Goal: Contribute content: Add original content to the website for others to see

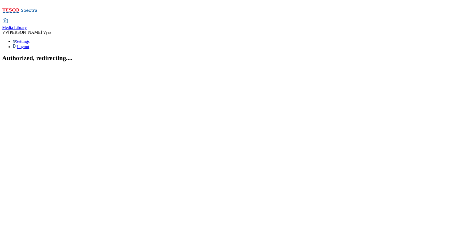
click at [27, 25] on span "Media Library" at bounding box center [14, 27] width 25 height 5
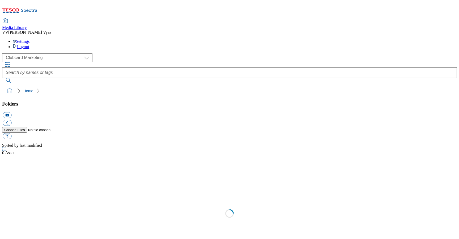
scroll to position [1, 0]
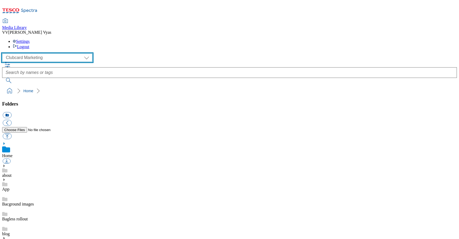
select select "flare-homepage"
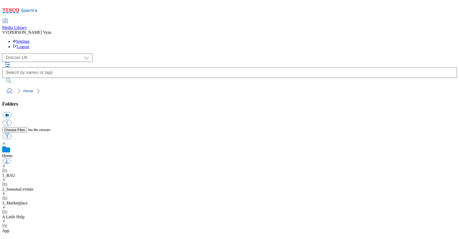
click at [5, 178] on use at bounding box center [3, 179] width 1 height 3
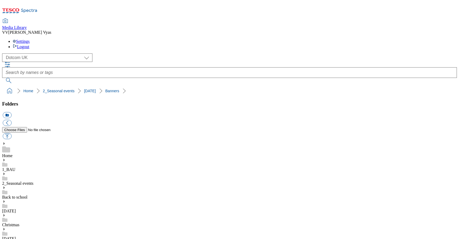
click at [11, 112] on button "icon_new_folder" at bounding box center [7, 115] width 9 height 6
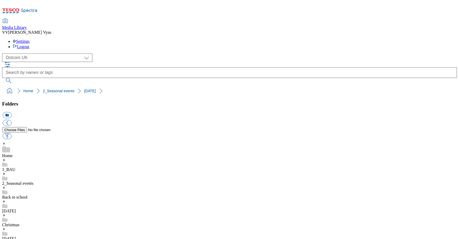
scroll to position [5, 0]
type input "2025"
click at [11, 133] on button "button" at bounding box center [7, 136] width 9 height 6
click at [11, 112] on button "icon_new_folder" at bounding box center [7, 115] width 9 height 6
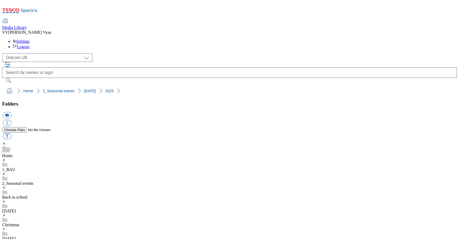
type input "Buylist"
click at [11, 133] on button "button" at bounding box center [7, 136] width 9 height 6
type input "C:\fakepath\BL-Halloween25-GHS-Header-225x225-1.jpg.jpg"
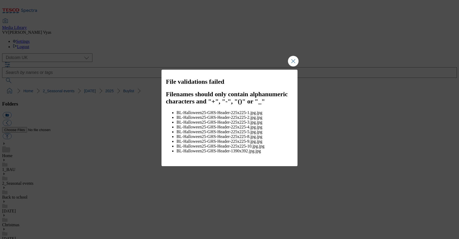
drag, startPoint x: 294, startPoint y: 63, endPoint x: 344, endPoint y: 70, distance: 50.9
click at [293, 63] on button "Close Modal" at bounding box center [293, 61] width 11 height 11
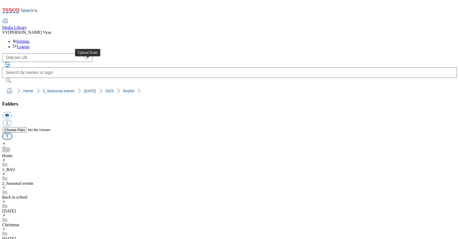
click at [11, 133] on button "button" at bounding box center [7, 136] width 9 height 6
type input "C:\fakepath\BL-Halloween25-GHS-Header-225x225-1.jpg"
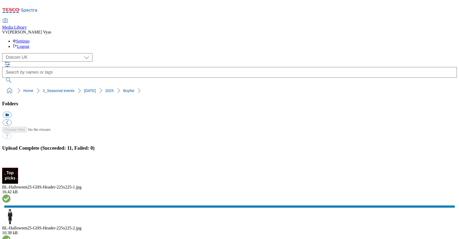
drag, startPoint x: 451, startPoint y: 125, endPoint x: 456, endPoint y: 126, distance: 5.0
click at [11, 162] on button "button" at bounding box center [7, 164] width 8 height 5
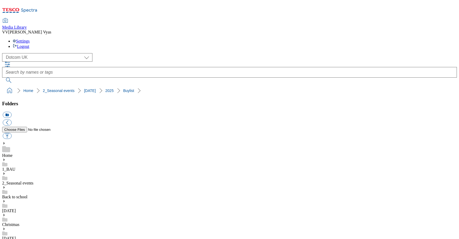
click at [11, 112] on button "icon_new_folder" at bounding box center [7, 115] width 9 height 6
type input "Slim Banners"
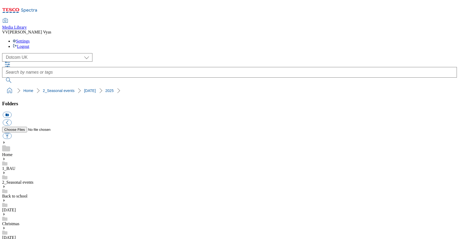
click at [11, 133] on button "button" at bounding box center [7, 136] width 9 height 6
type input "C:\fakepath\SB_Halloween25-SlimBanner-650x200-1.jpg"
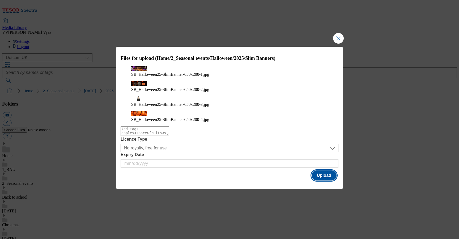
click at [315, 170] on button "Upload" at bounding box center [324, 175] width 25 height 10
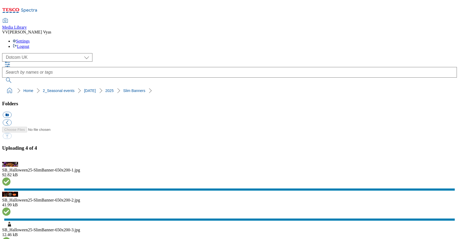
scroll to position [0, 0]
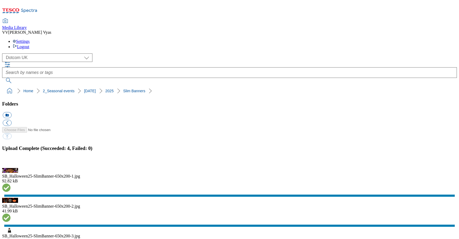
click at [11, 112] on button "icon_new_folder" at bounding box center [7, 115] width 9 height 6
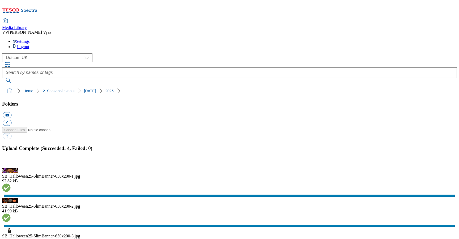
type input "Landing Page"
drag, startPoint x: 453, startPoint y: 125, endPoint x: 445, endPoint y: 124, distance: 8.8
click at [11, 162] on button "button" at bounding box center [7, 164] width 8 height 5
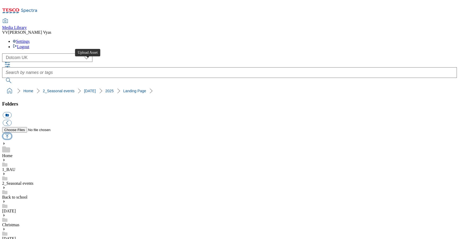
click at [11, 133] on button "button" at bounding box center [7, 136] width 9 height 6
type input "C:\fakepath\Halloween25-GHS-FIbanner-650x158.jpg"
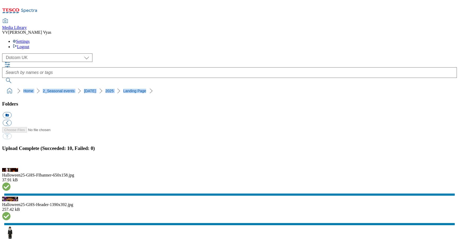
drag, startPoint x: 135, startPoint y: 51, endPoint x: -6, endPoint y: 50, distance: 141.0
copy ol "Home 2_Seasonal events Halloween 2025 Landing Page"
